Goal: Information Seeking & Learning: Learn about a topic

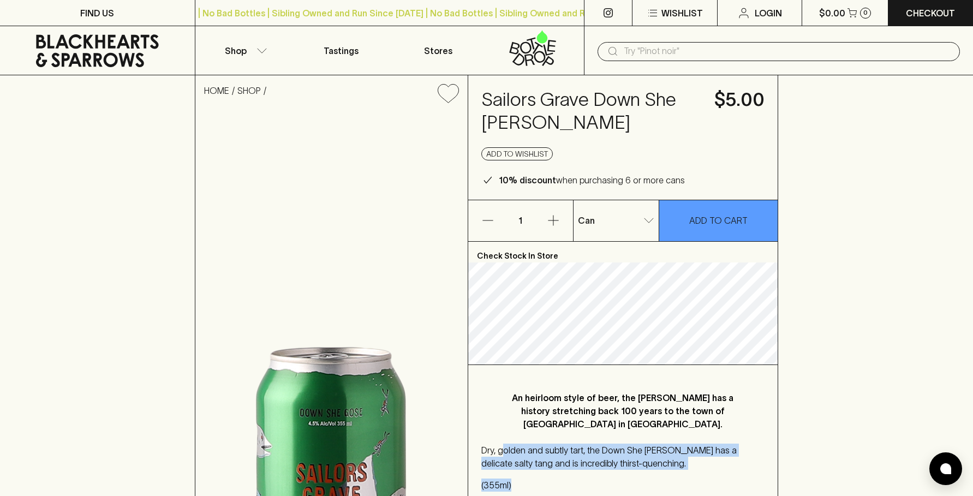
drag, startPoint x: 504, startPoint y: 440, endPoint x: 636, endPoint y: 461, distance: 134.2
click at [633, 461] on div "Dry, golden and subtly tart, the Down She [PERSON_NAME] has a delicate salty ta…" at bounding box center [623, 479] width 284 height 70
click at [645, 459] on div "Dry, golden and subtly tart, the Down She [PERSON_NAME] has a delicate salty ta…" at bounding box center [623, 479] width 284 height 70
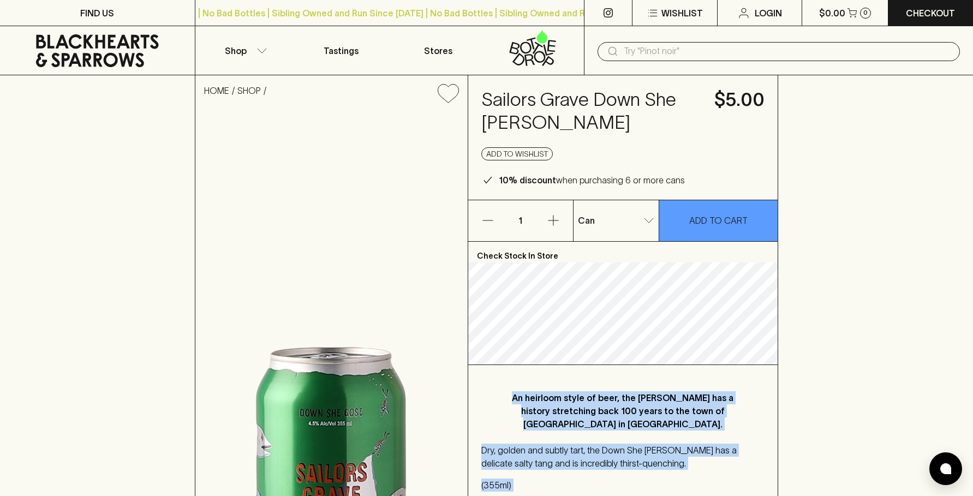
drag, startPoint x: 645, startPoint y: 459, endPoint x: 506, endPoint y: 397, distance: 151.5
click at [506, 397] on div "An heirloom style of beer, the [PERSON_NAME] has a history stretching back 100 …" at bounding box center [623, 450] width 310 height 170
click at [506, 397] on p "An heirloom style of beer, the [PERSON_NAME] has a history stretching back 100 …" at bounding box center [623, 410] width 240 height 39
drag, startPoint x: 506, startPoint y: 397, endPoint x: 647, endPoint y: 461, distance: 154.8
click at [647, 461] on div "An heirloom style of beer, the [PERSON_NAME] has a history stretching back 100 …" at bounding box center [623, 450] width 310 height 170
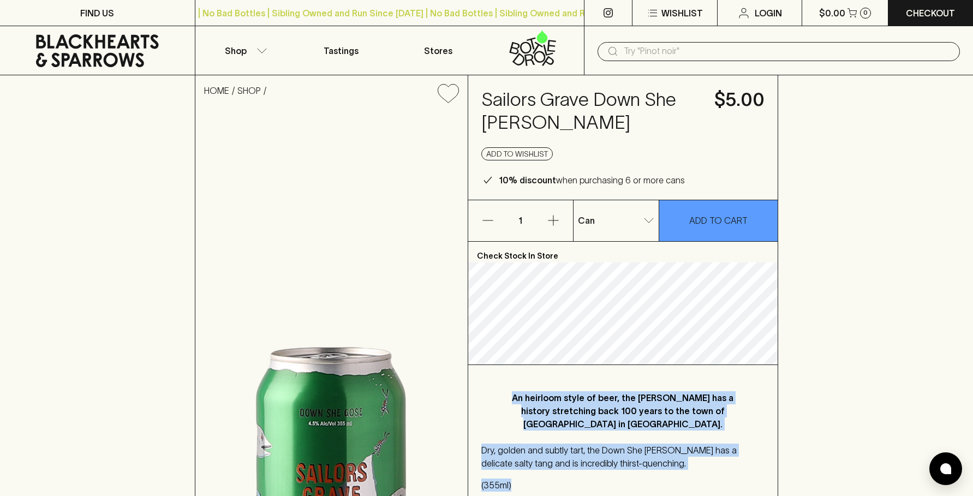
click at [647, 444] on p "Dry, golden and subtly tart, the Down She [PERSON_NAME] has a delicate salty ta…" at bounding box center [623, 457] width 284 height 26
drag, startPoint x: 504, startPoint y: 398, endPoint x: 641, endPoint y: 445, distance: 144.5
click at [641, 445] on div "An heirloom style of beer, the [PERSON_NAME] has a history stretching back 100 …" at bounding box center [623, 450] width 310 height 170
click at [642, 445] on p "Dry, golden and subtly tart, the Down She [PERSON_NAME] has a delicate salty ta…" at bounding box center [623, 457] width 284 height 26
drag, startPoint x: 643, startPoint y: 445, endPoint x: 497, endPoint y: 392, distance: 155.6
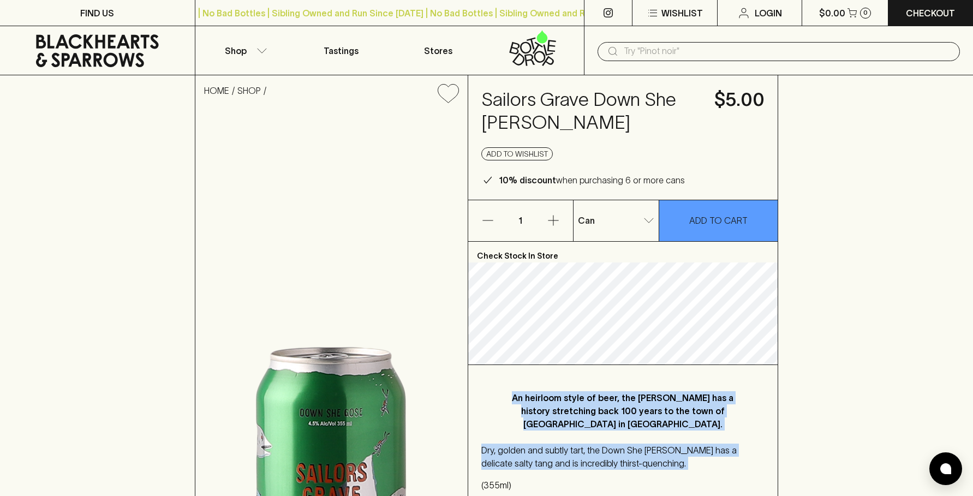
click at [497, 392] on div "An heirloom style of beer, the [PERSON_NAME] has a history stretching back 100 …" at bounding box center [623, 450] width 310 height 170
drag, startPoint x: 497, startPoint y: 392, endPoint x: 651, endPoint y: 464, distance: 169.7
click at [651, 464] on div "An heirloom style of beer, the [PERSON_NAME] has a history stretching back 100 …" at bounding box center [623, 450] width 310 height 170
click at [651, 455] on p "Dry, golden and subtly tart, the Down She [PERSON_NAME] has a delicate salty ta…" at bounding box center [623, 457] width 284 height 26
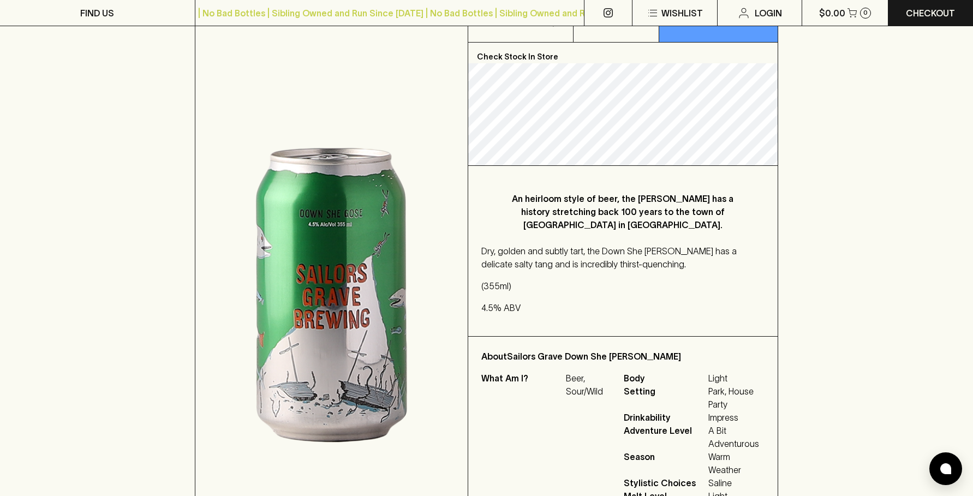
scroll to position [218, 0]
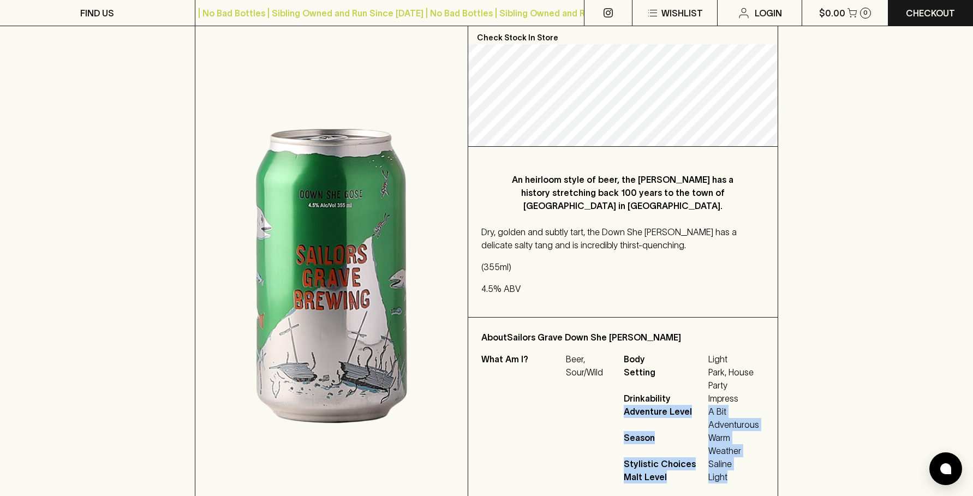
drag, startPoint x: 742, startPoint y: 385, endPoint x: 759, endPoint y: 471, distance: 87.9
click at [759, 471] on div "About Sailors Grave Down She [PERSON_NAME] What Am I? Beer, Sour/Wild Body Ligh…" at bounding box center [623, 407] width 310 height 179
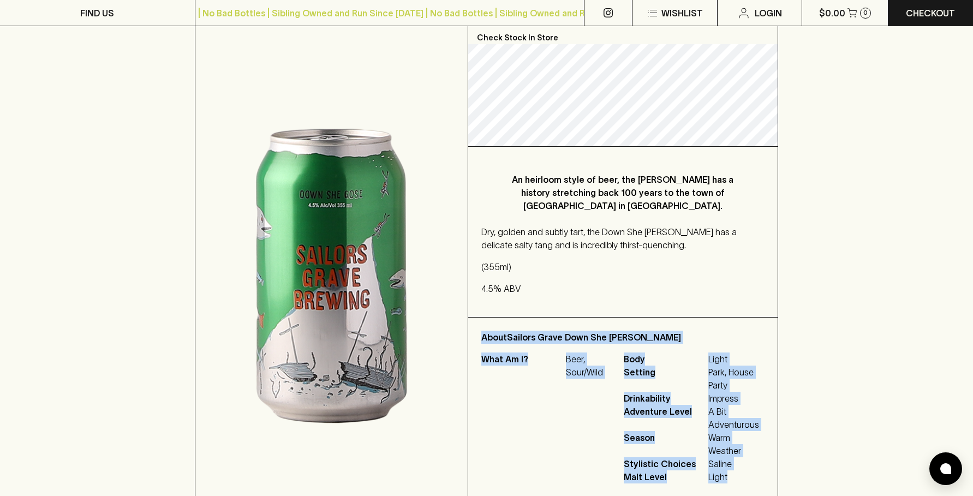
drag, startPoint x: 759, startPoint y: 471, endPoint x: 487, endPoint y: 321, distance: 310.5
click at [487, 321] on div "About Sailors Grave Down She [PERSON_NAME] What Am I? Beer, Sour/Wild Body Ligh…" at bounding box center [623, 407] width 310 height 179
click at [532, 331] on p "About Sailors Grave Down She [PERSON_NAME]" at bounding box center [623, 337] width 284 height 13
